Goal: Task Accomplishment & Management: Use online tool/utility

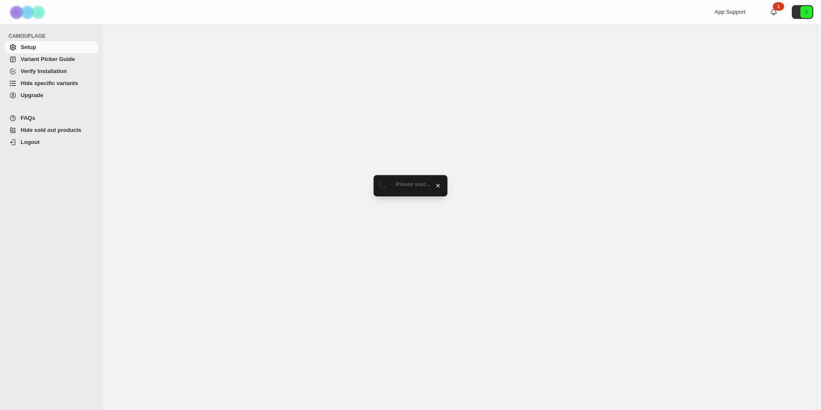
select select "******"
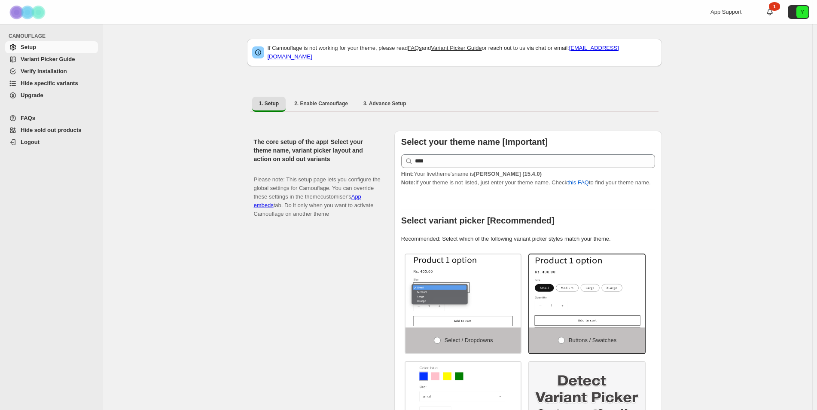
click at [60, 83] on span "Hide specific variants" at bounding box center [50, 83] width 58 height 6
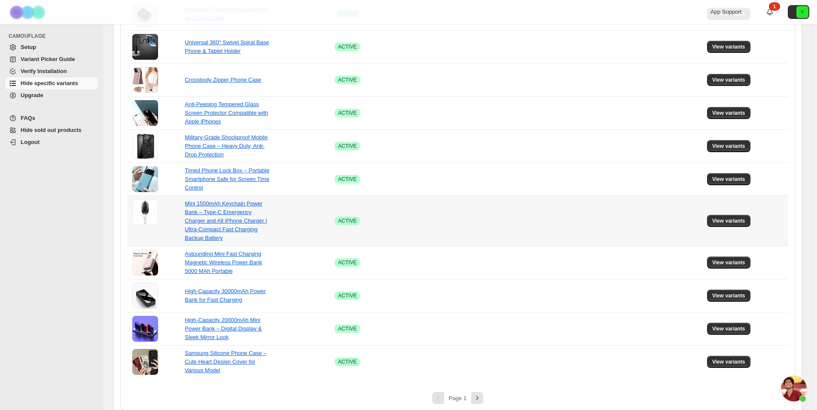
scroll to position [489, 0]
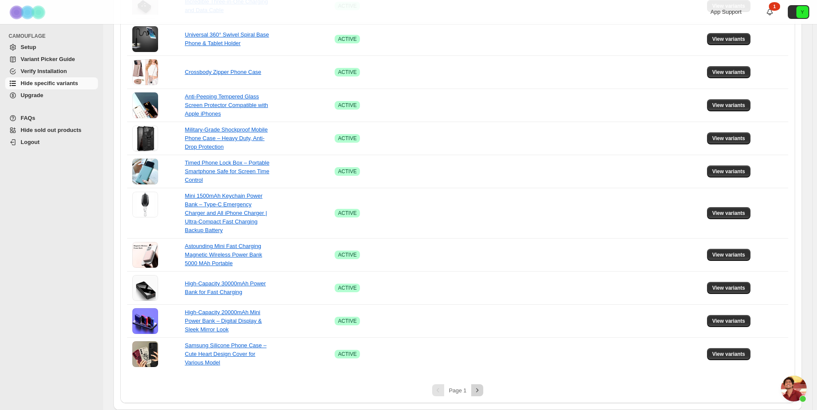
click at [478, 387] on icon "Next" at bounding box center [477, 390] width 9 height 9
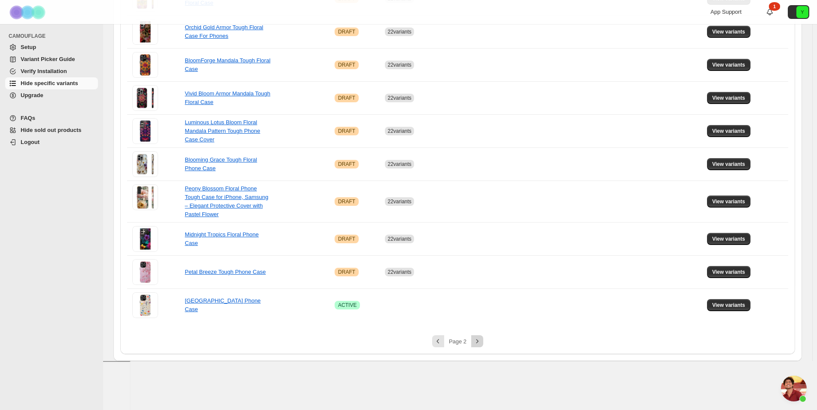
scroll to position [432, 0]
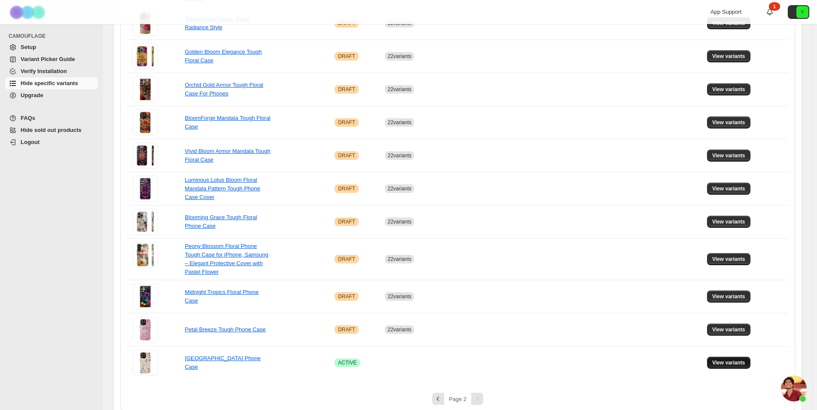
click at [726, 359] on span "View variants" at bounding box center [728, 362] width 33 height 7
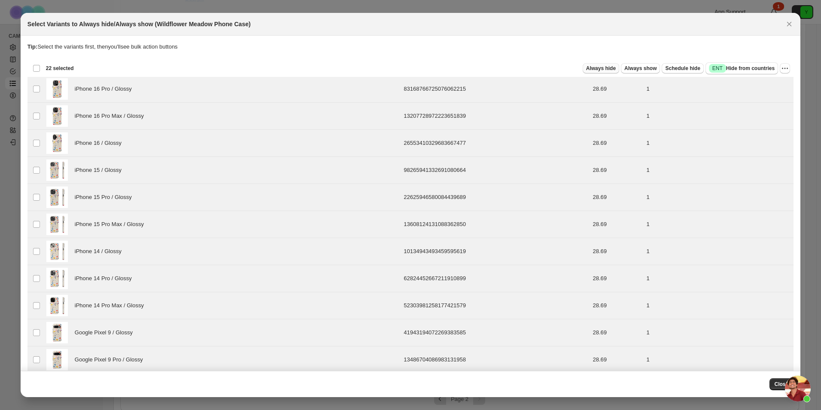
click at [594, 68] on span "Always hide" at bounding box center [601, 68] width 30 height 7
